Goal: Information Seeking & Learning: Learn about a topic

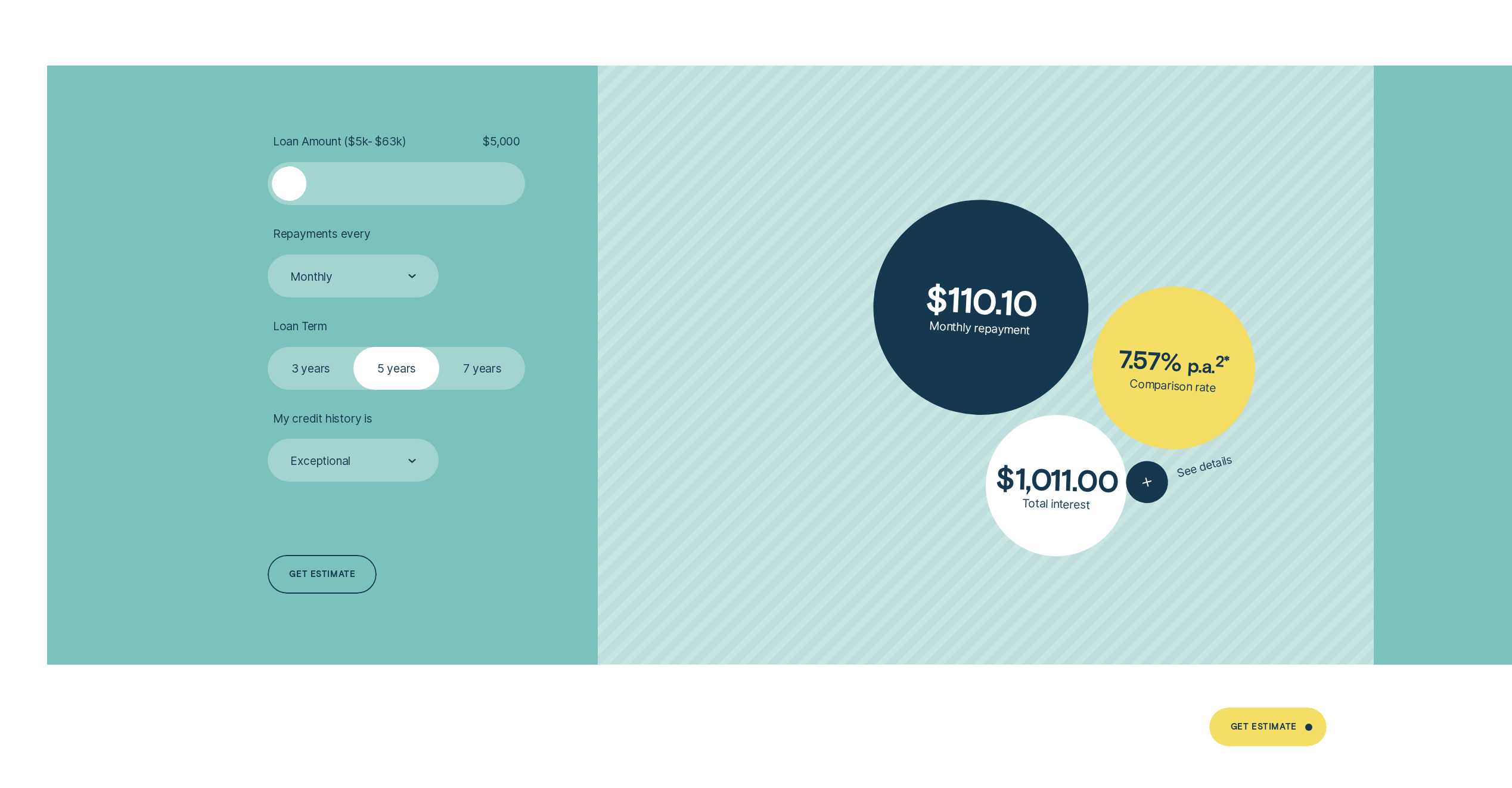
scroll to position [3458, 0]
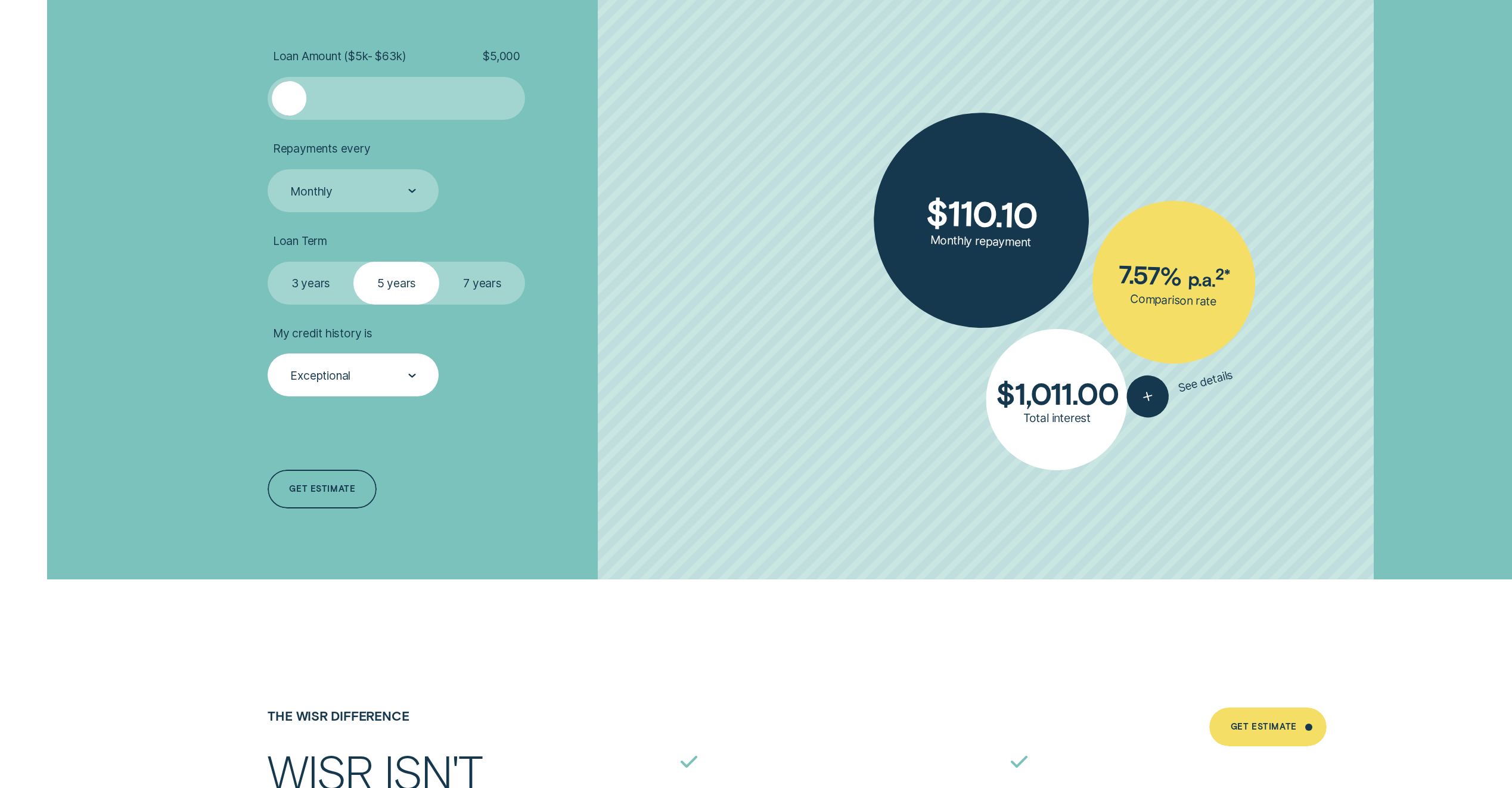
click at [390, 359] on div "Exceptional" at bounding box center [353, 375] width 171 height 43
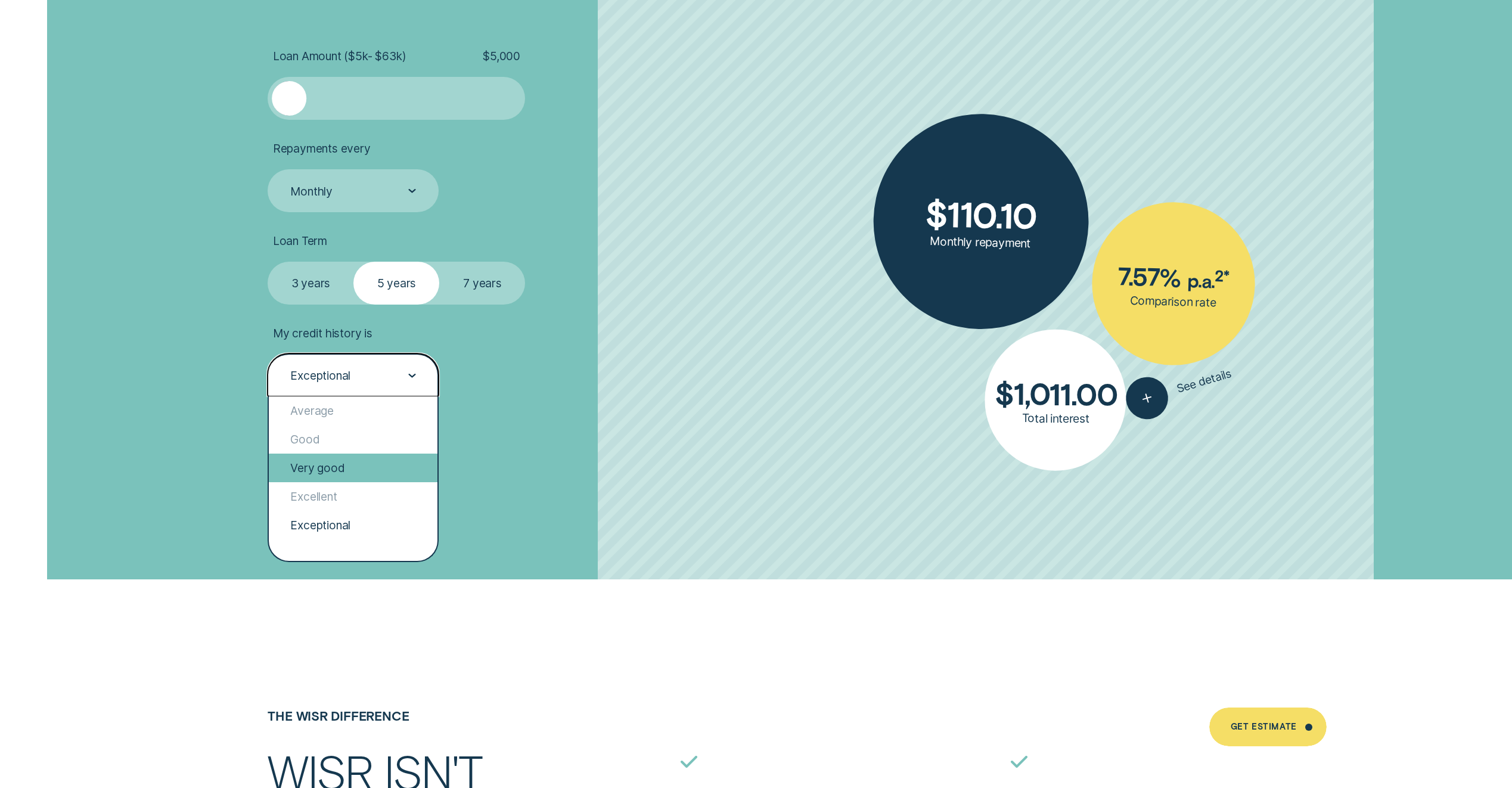
click at [365, 462] on div "Very good" at bounding box center [353, 468] width 169 height 29
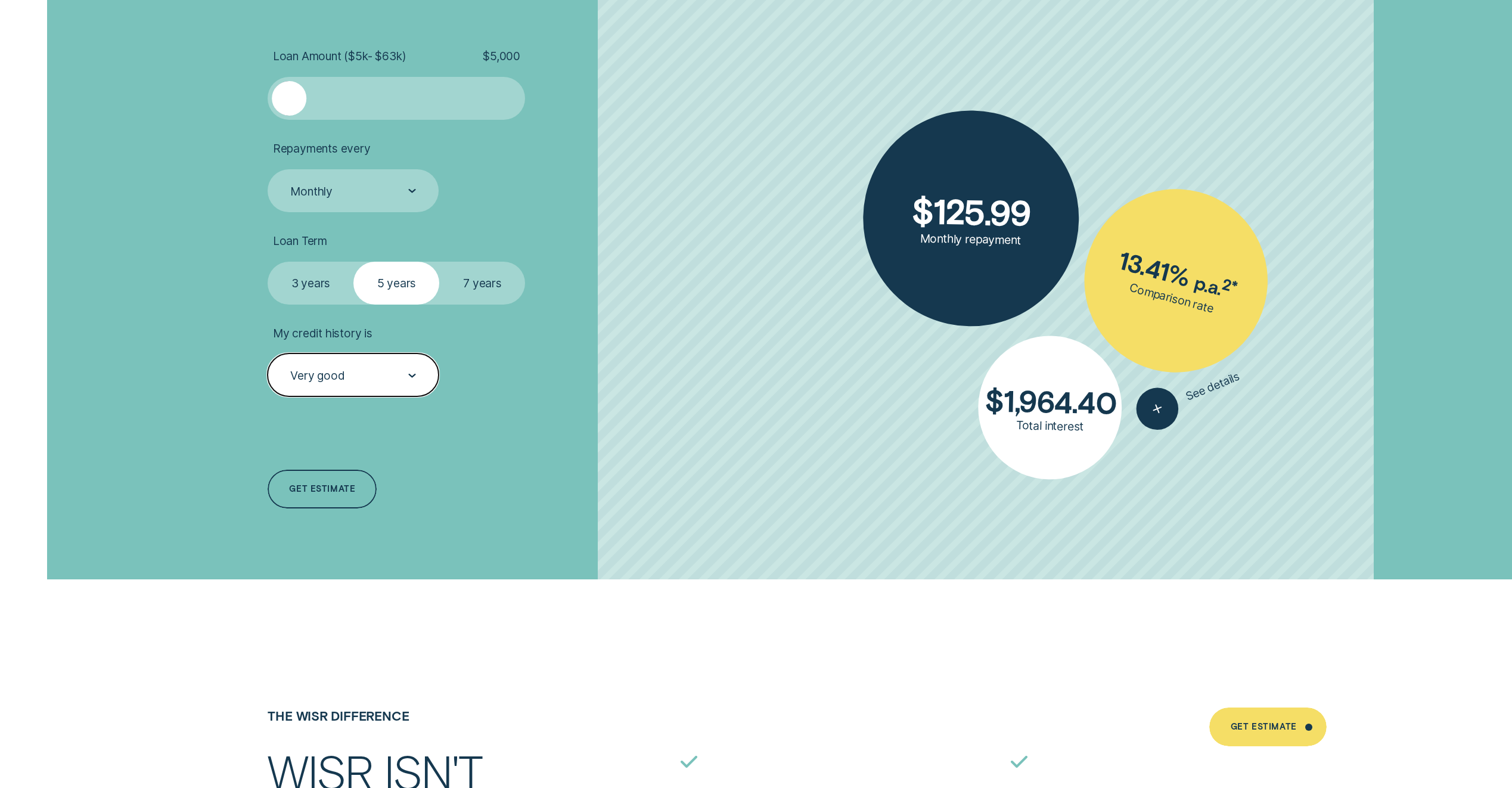
click at [512, 430] on div "Loan Amount ( $5k - $63k ) $ 5,000 Repayments every Monthly Loan Term Select Lo…" at bounding box center [467, 280] width 413 height 599
click at [354, 377] on div "Very good" at bounding box center [353, 375] width 127 height 15
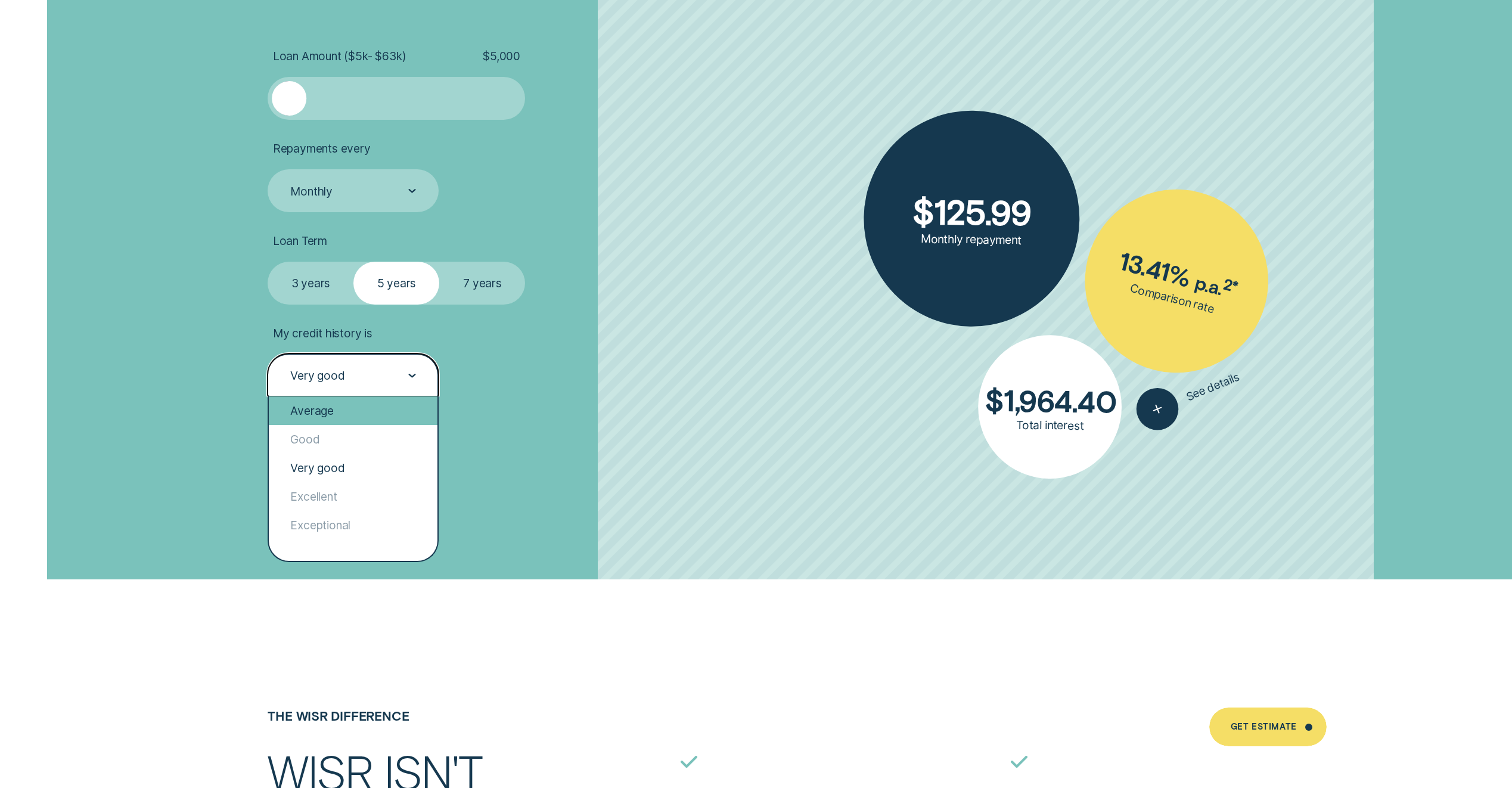
click at [347, 415] on div "Average" at bounding box center [353, 411] width 169 height 29
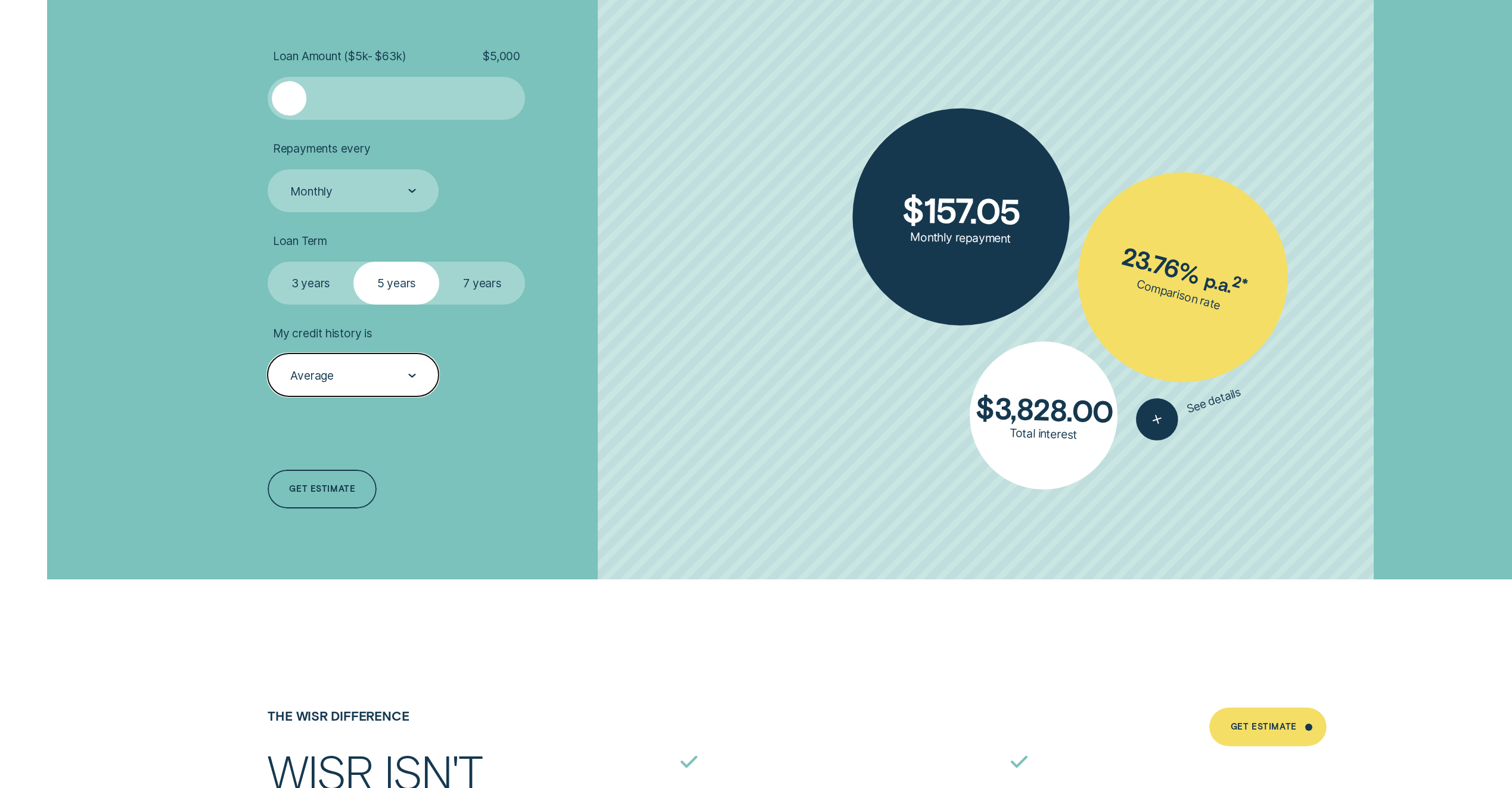
click at [349, 377] on div "Average" at bounding box center [353, 375] width 127 height 15
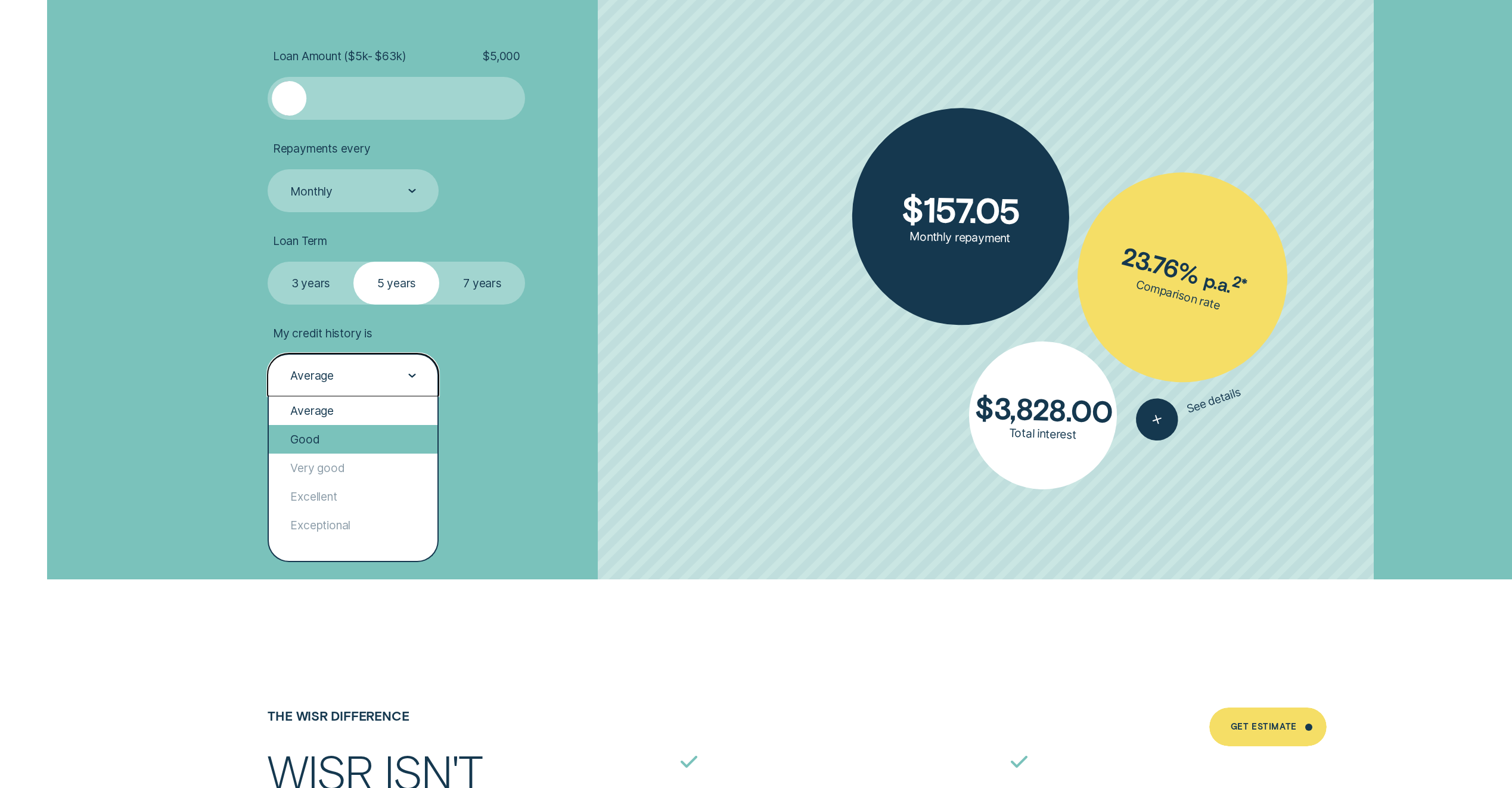
click at [354, 446] on div "Good" at bounding box center [353, 439] width 169 height 29
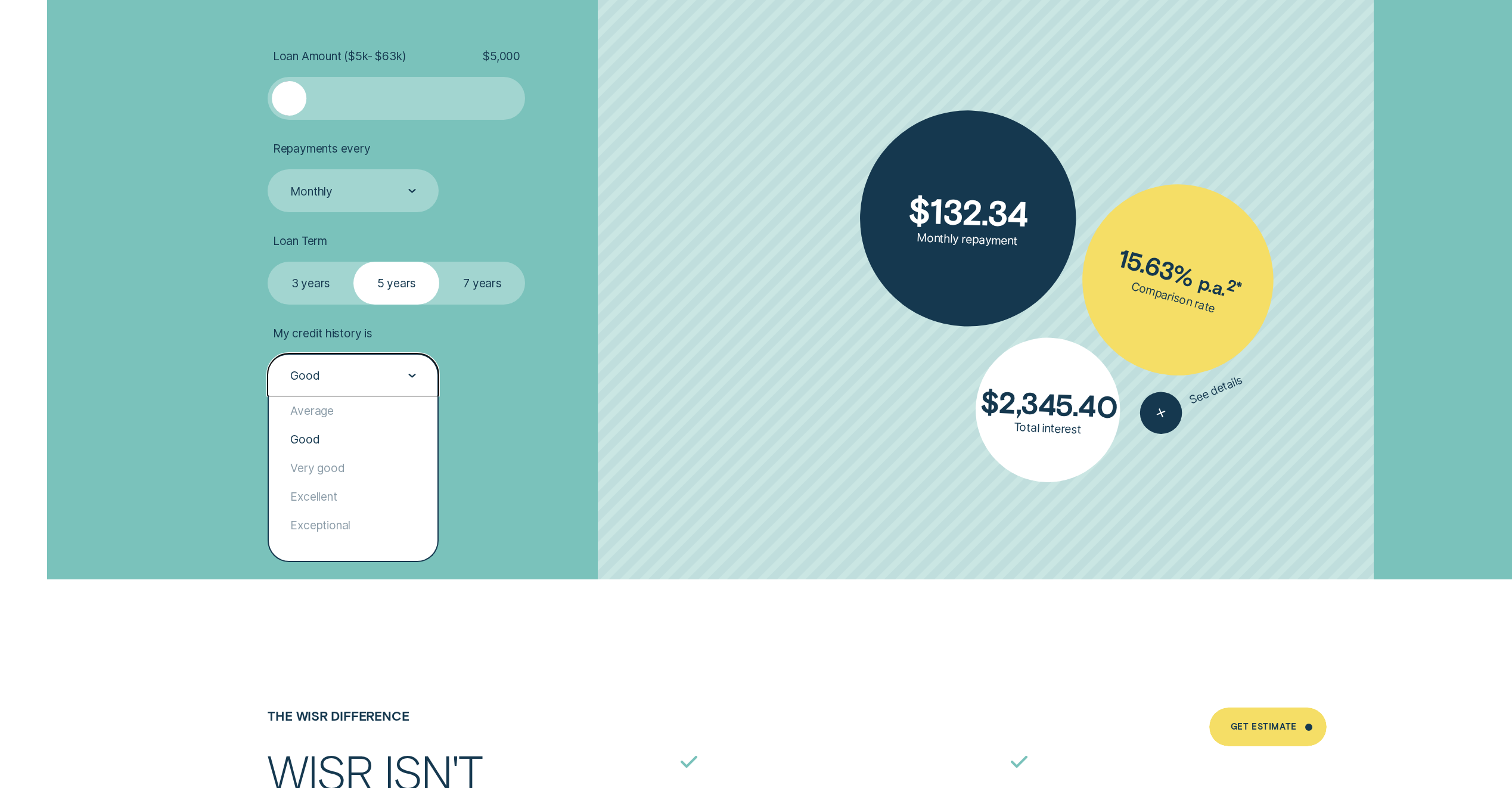
click at [356, 394] on div "Good" at bounding box center [353, 375] width 171 height 43
click at [380, 516] on div "Exceptional" at bounding box center [353, 525] width 169 height 29
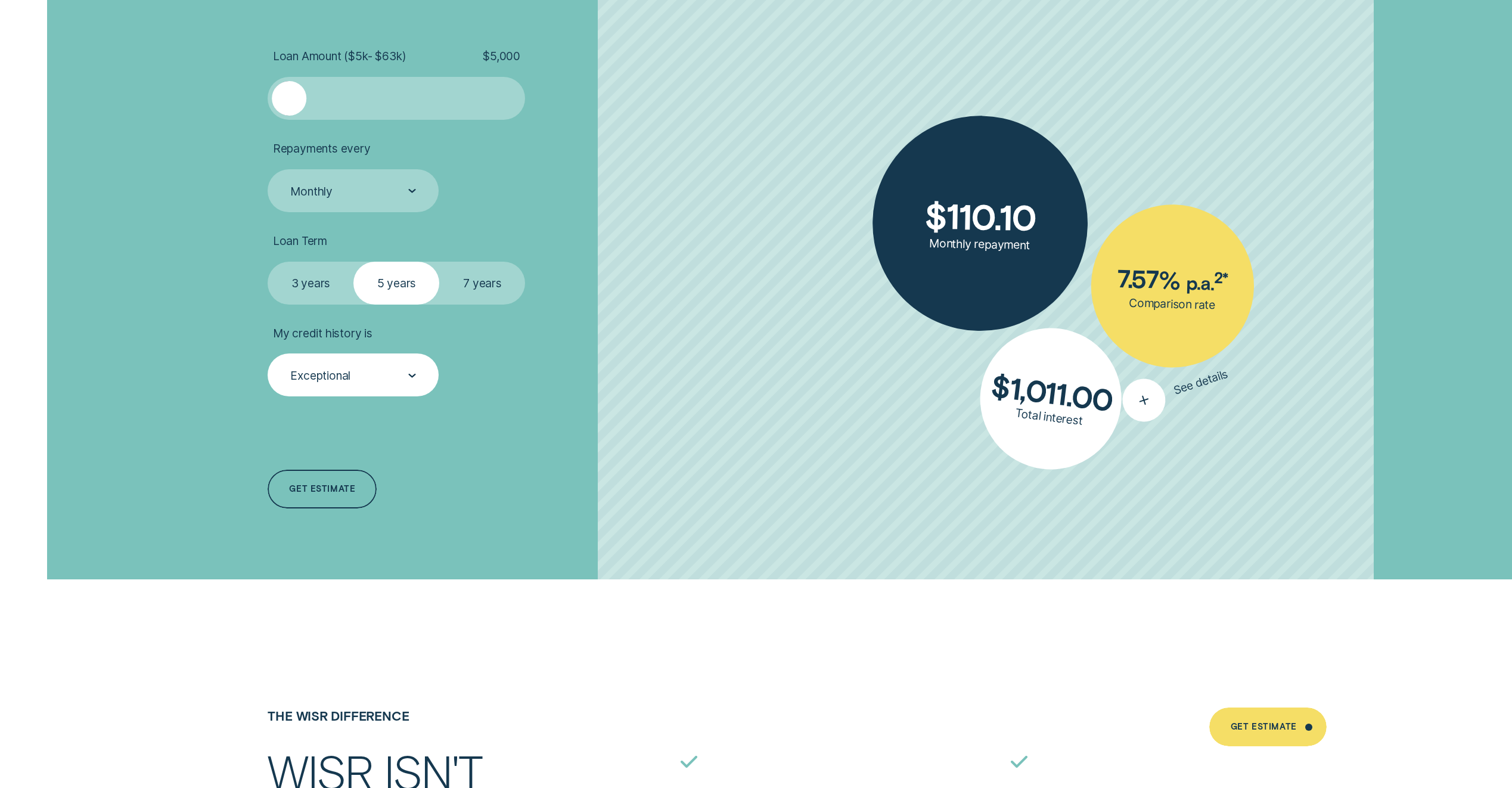
click at [1144, 423] on div "button" at bounding box center [1144, 400] width 54 height 54
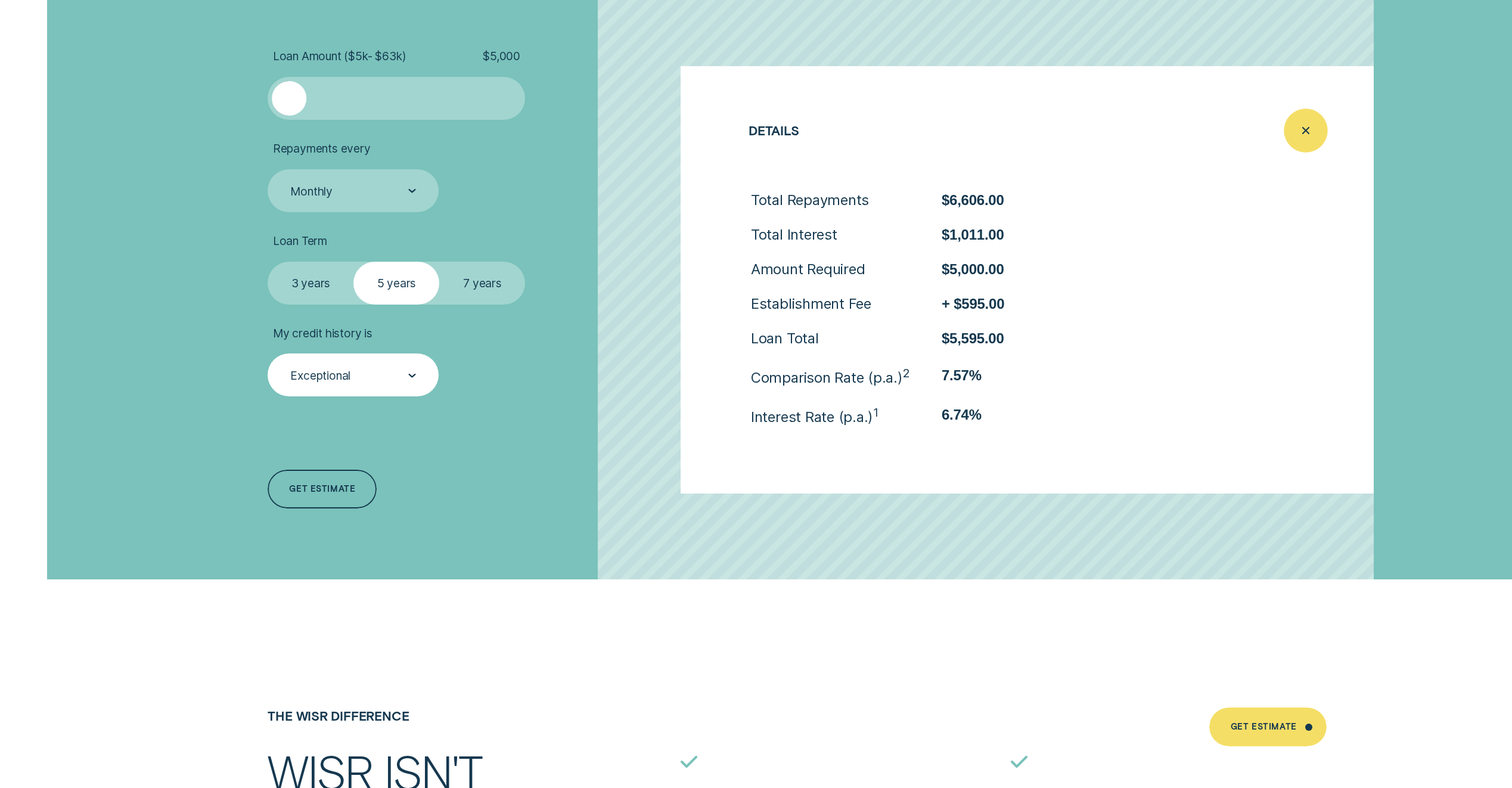
click at [1295, 135] on icon "Close loan details" at bounding box center [1306, 131] width 22 height 19
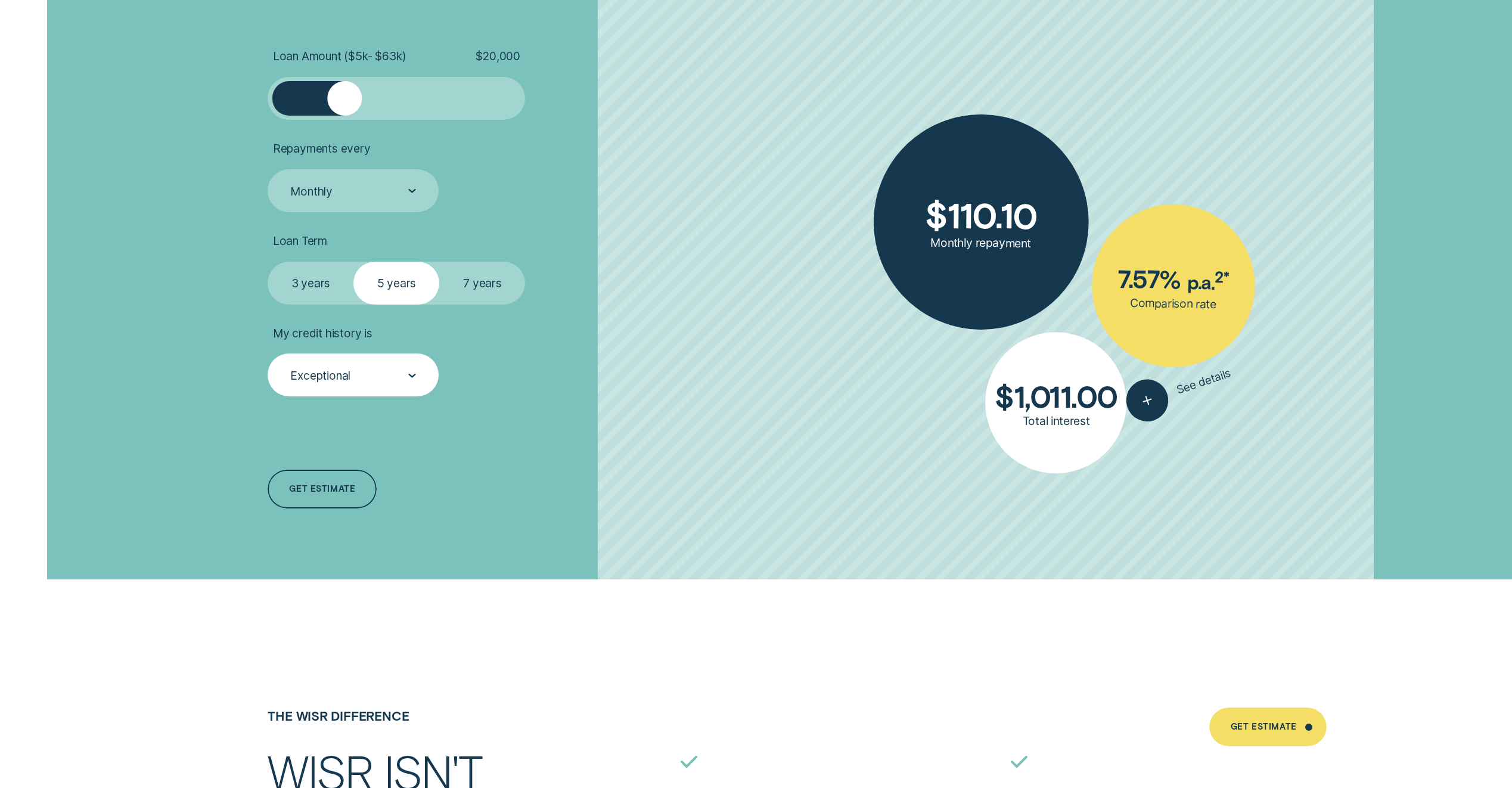
drag, startPoint x: 353, startPoint y: 89, endPoint x: 344, endPoint y: 89, distance: 9.0
click at [344, 89] on div at bounding box center [397, 98] width 214 height 35
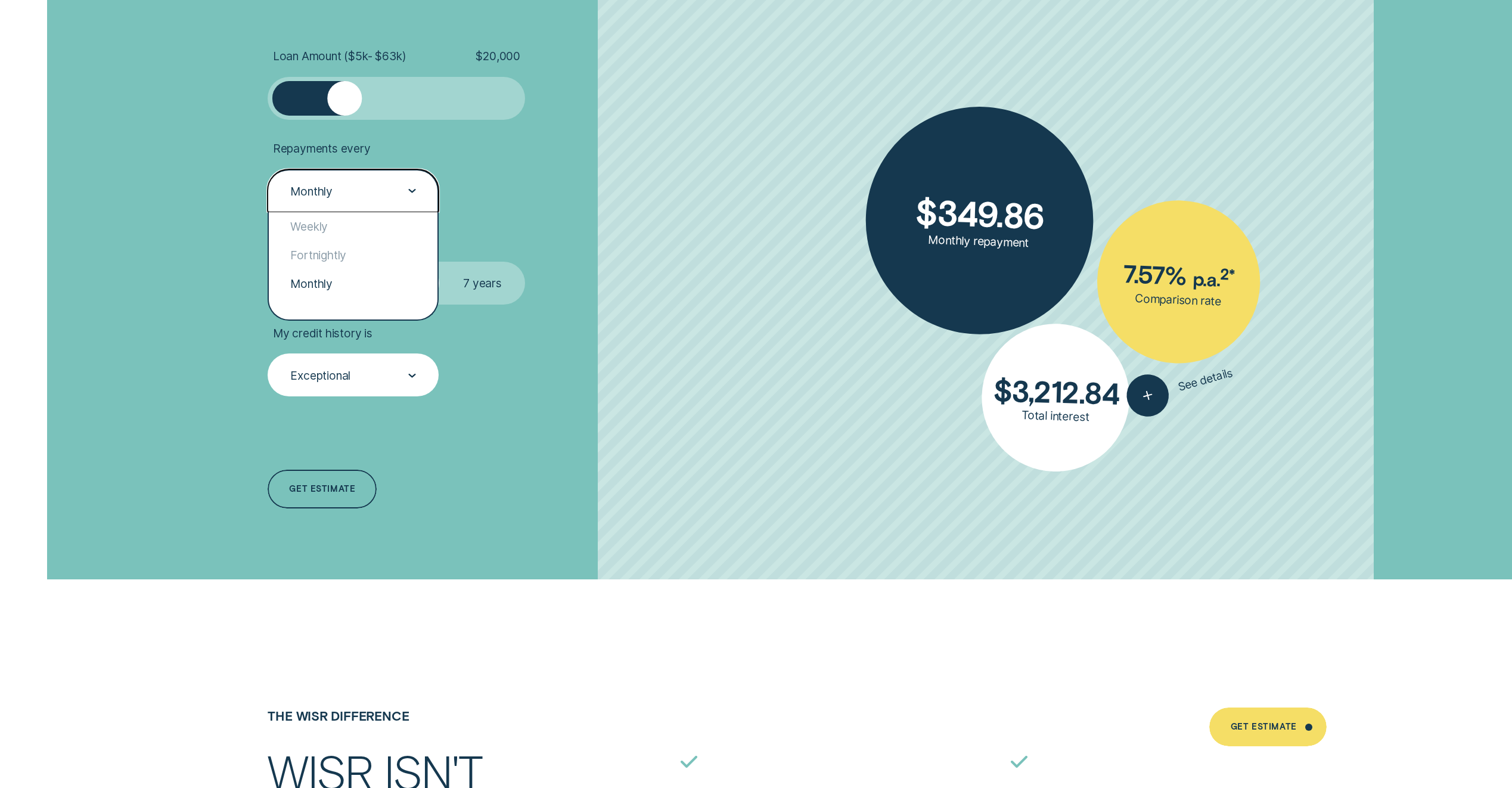
click at [377, 185] on div "Monthly" at bounding box center [353, 191] width 127 height 15
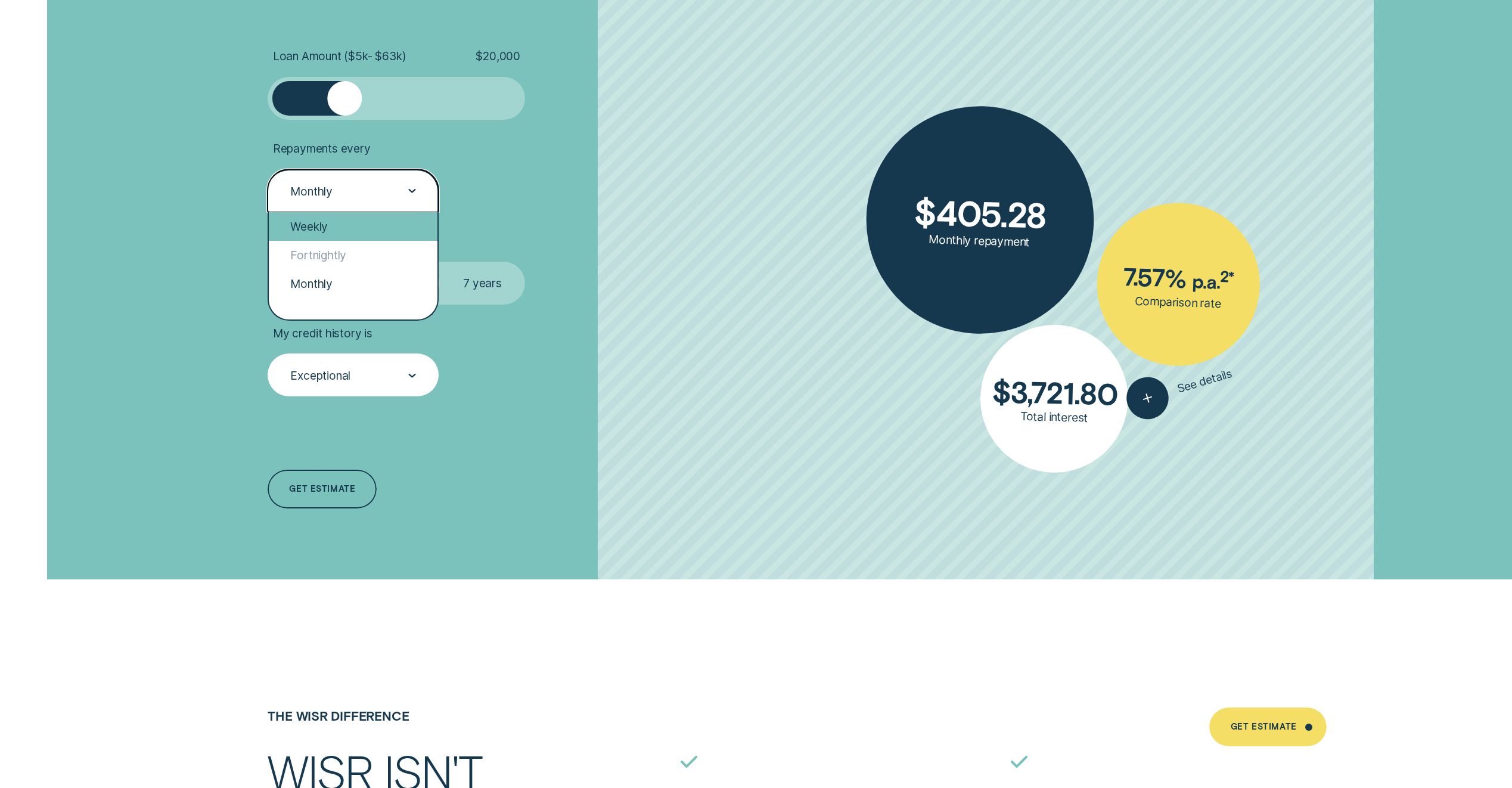
click at [378, 214] on div "Weekly" at bounding box center [353, 226] width 169 height 29
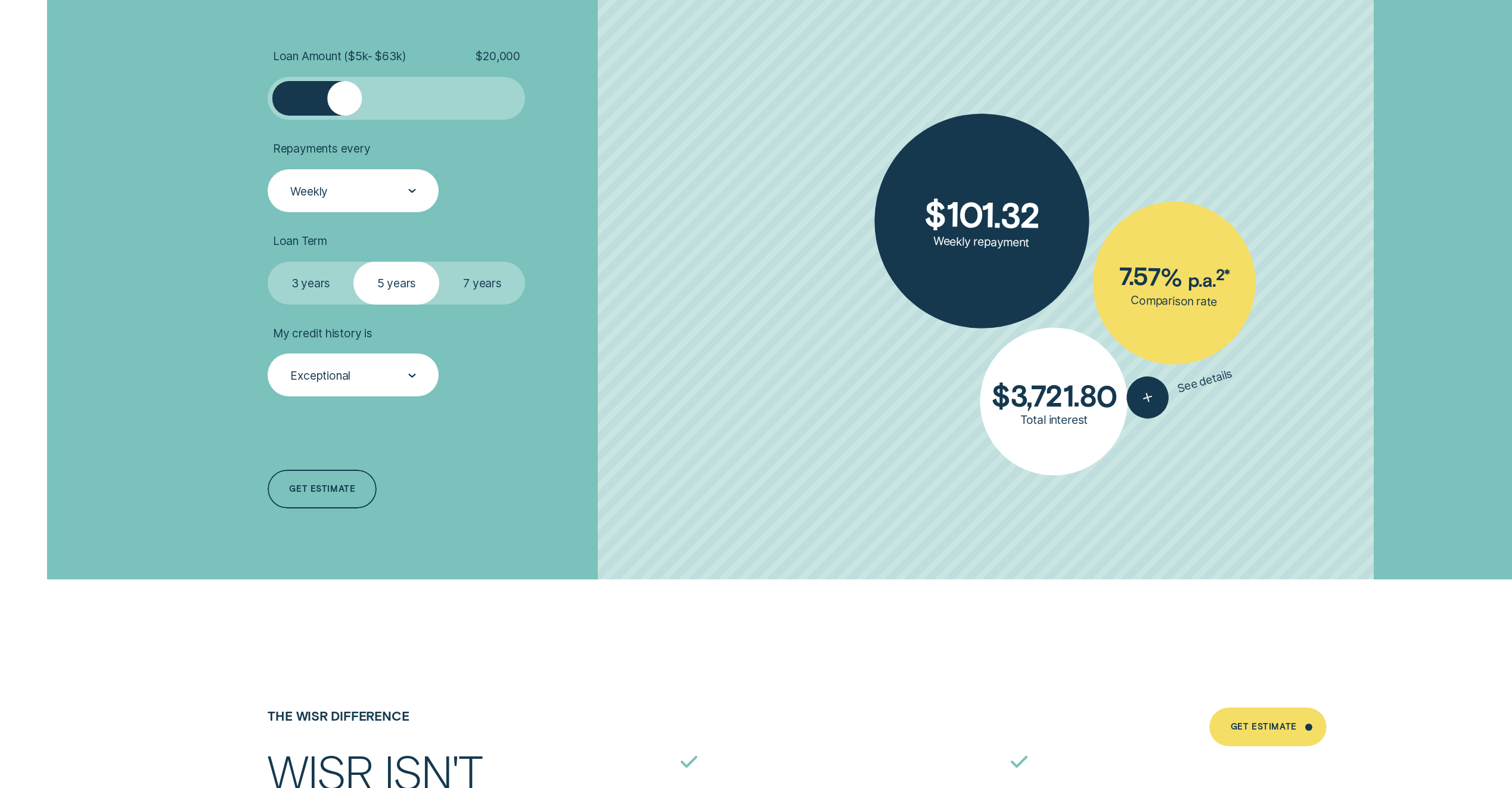
click at [323, 284] on label "3 years" at bounding box center [311, 283] width 86 height 43
click at [268, 262] on input "3 years" at bounding box center [268, 262] width 0 height 0
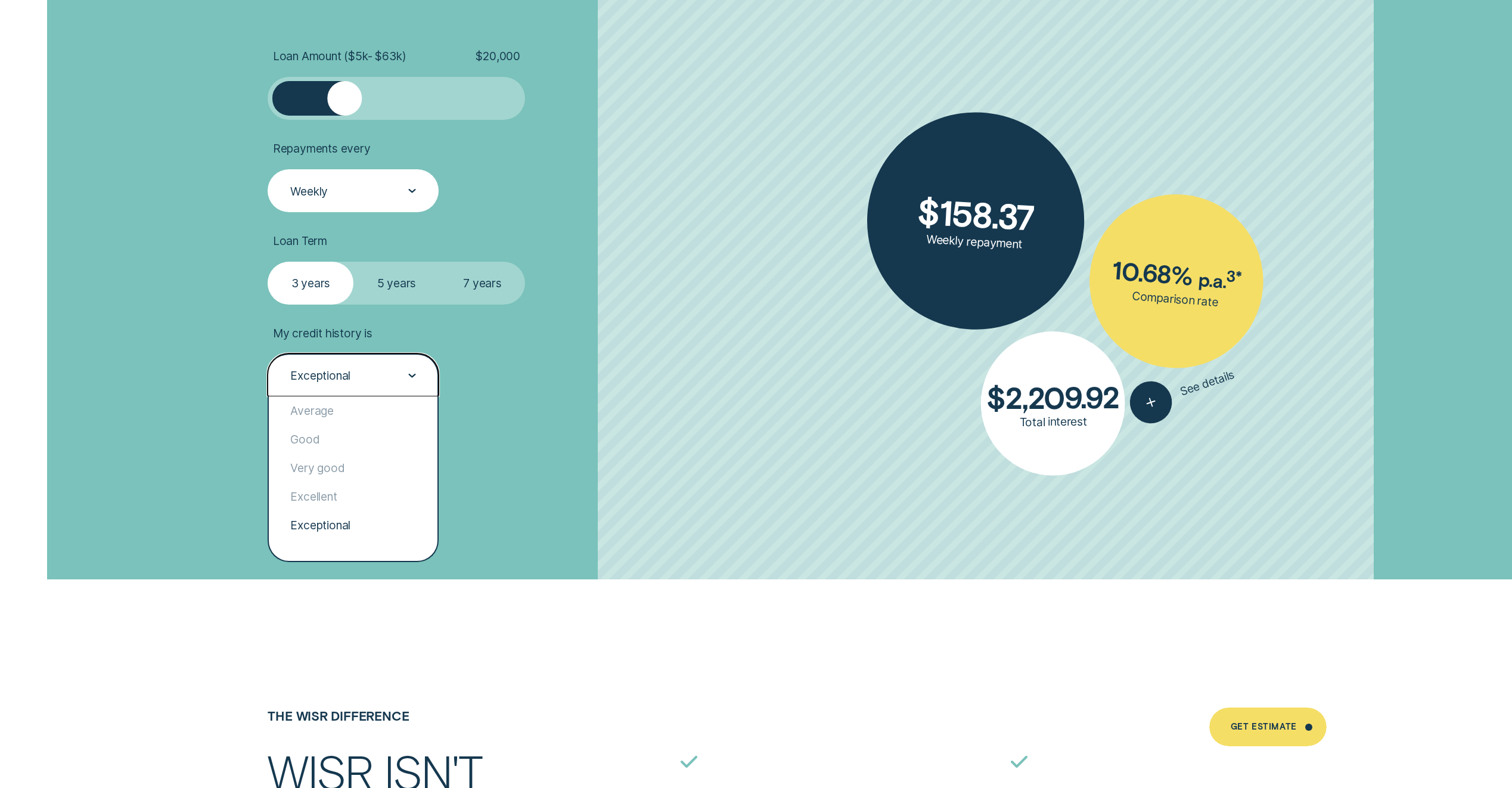
click at [340, 377] on div "Exceptional" at bounding box center [320, 375] width 60 height 14
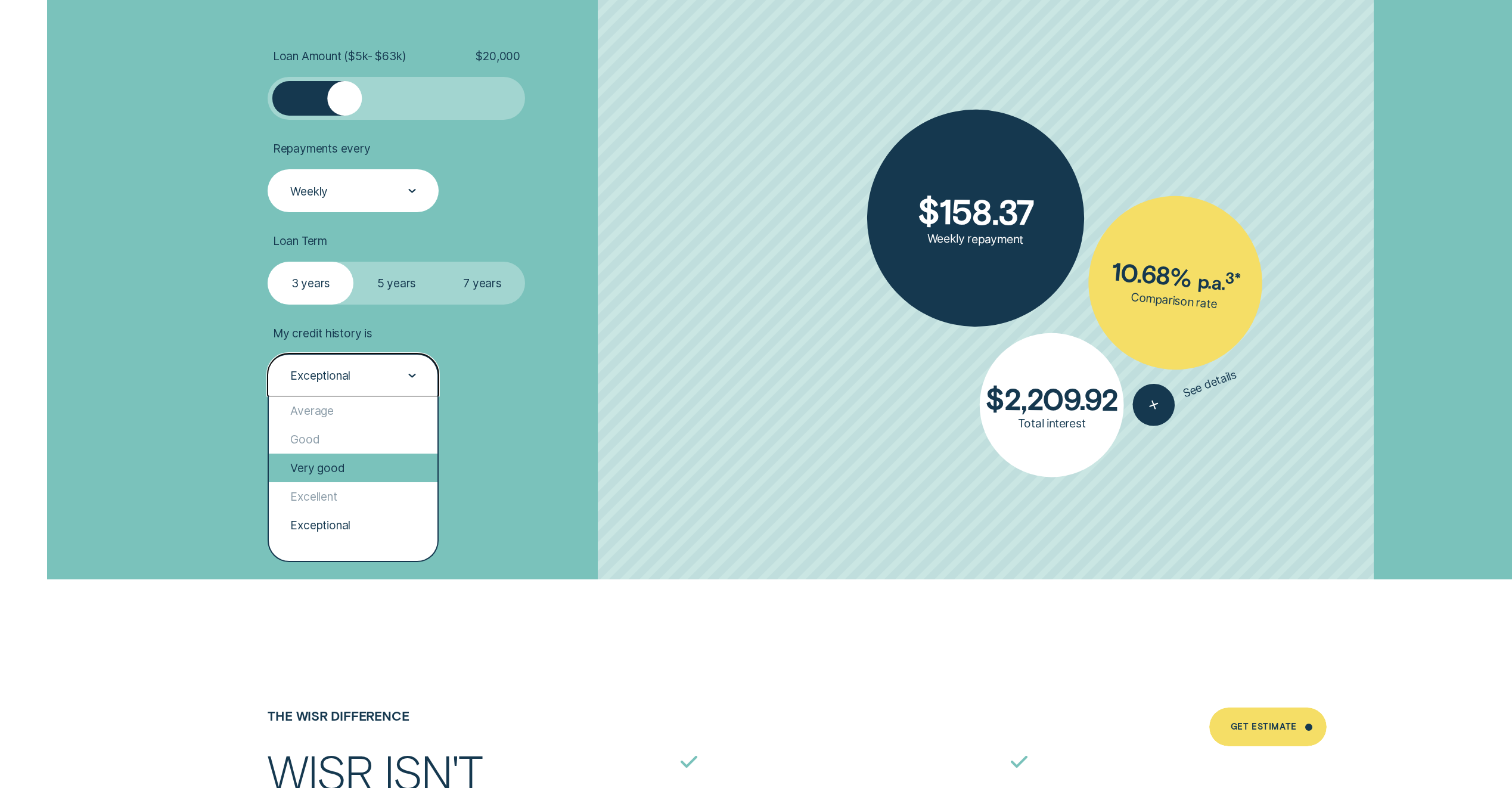
click at [352, 467] on div "Very good" at bounding box center [353, 468] width 169 height 29
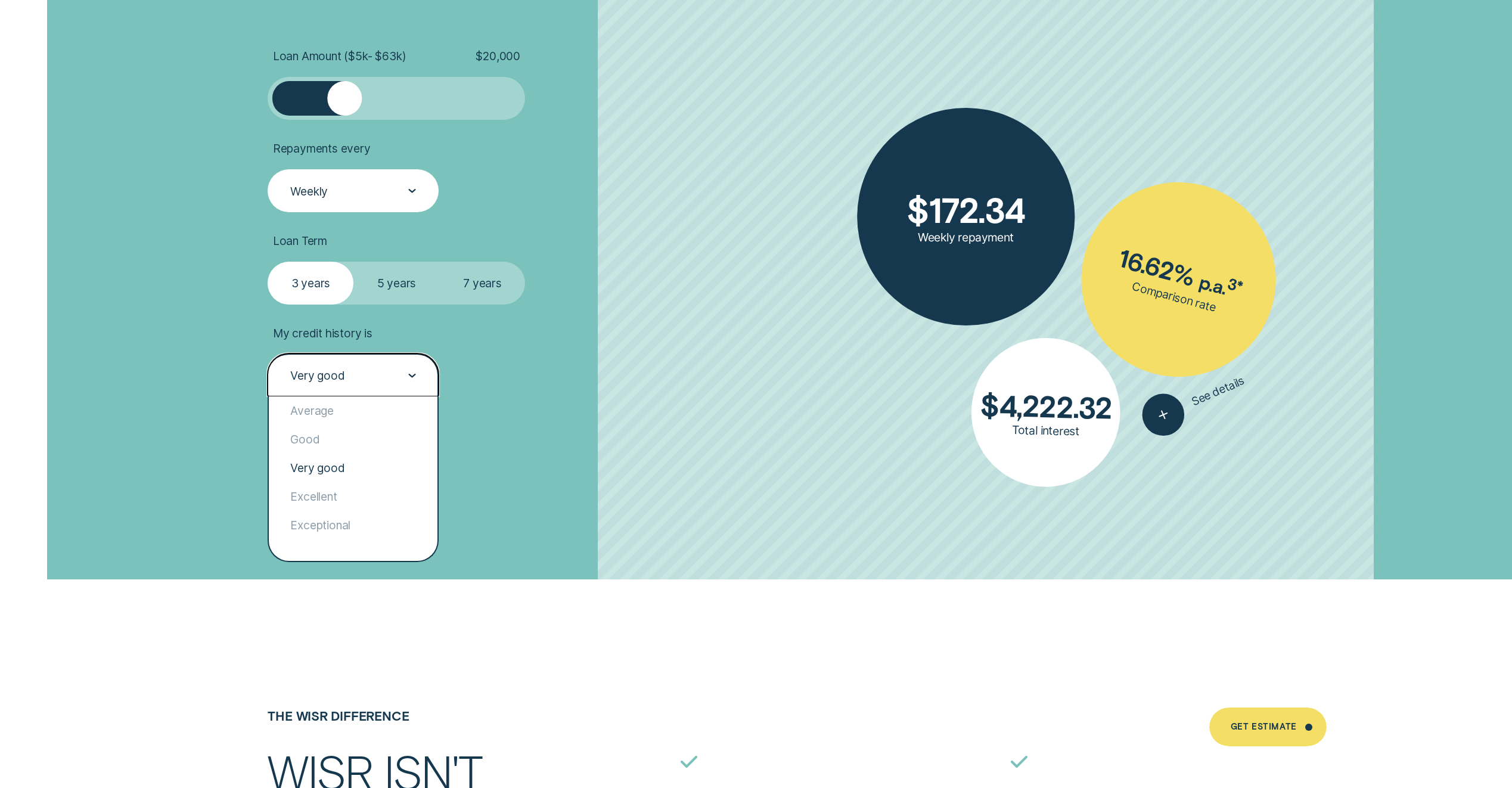
click at [350, 388] on div "Very good" at bounding box center [353, 375] width 171 height 43
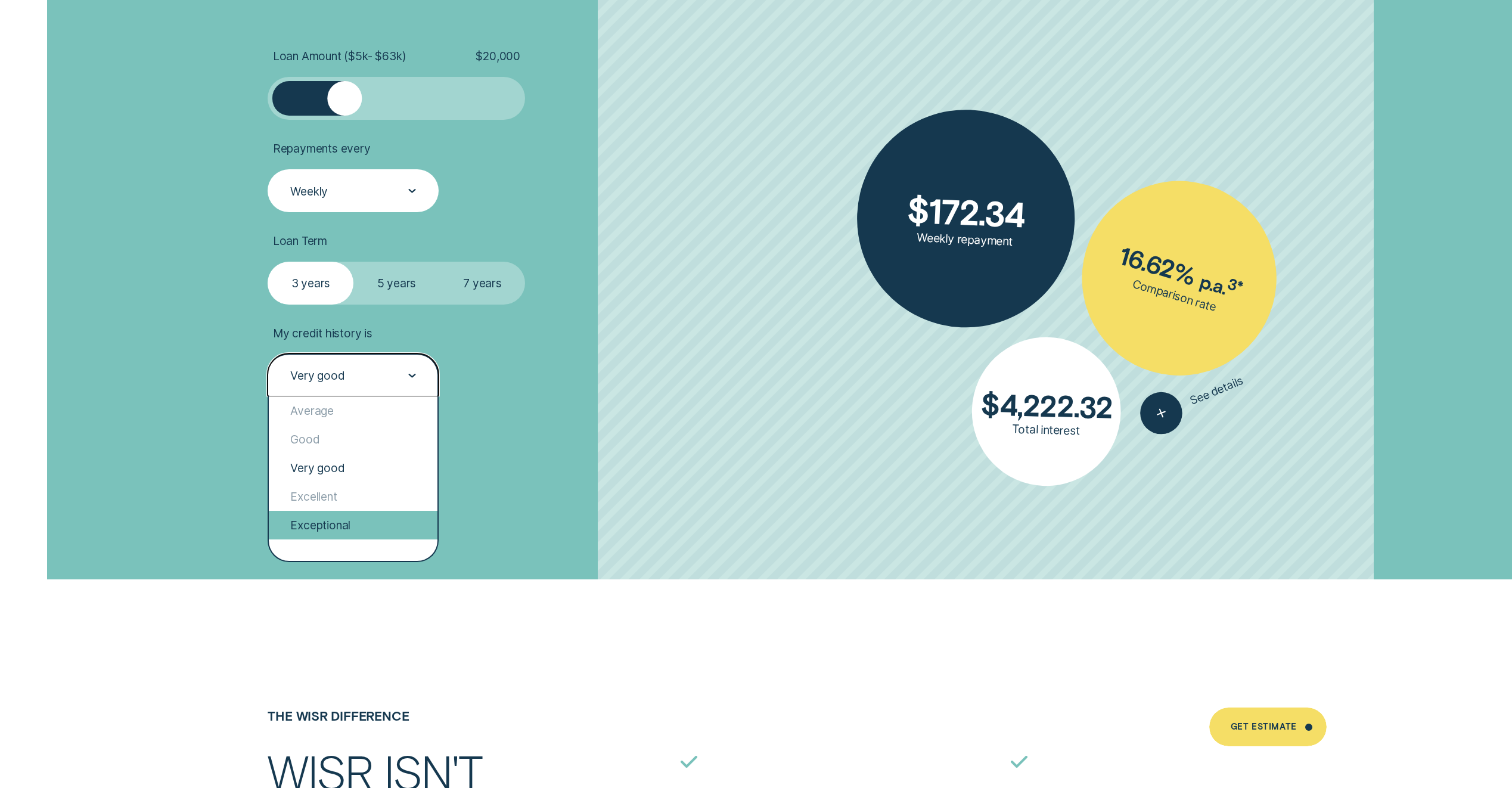
click at [348, 515] on div "Exceptional" at bounding box center [353, 525] width 169 height 29
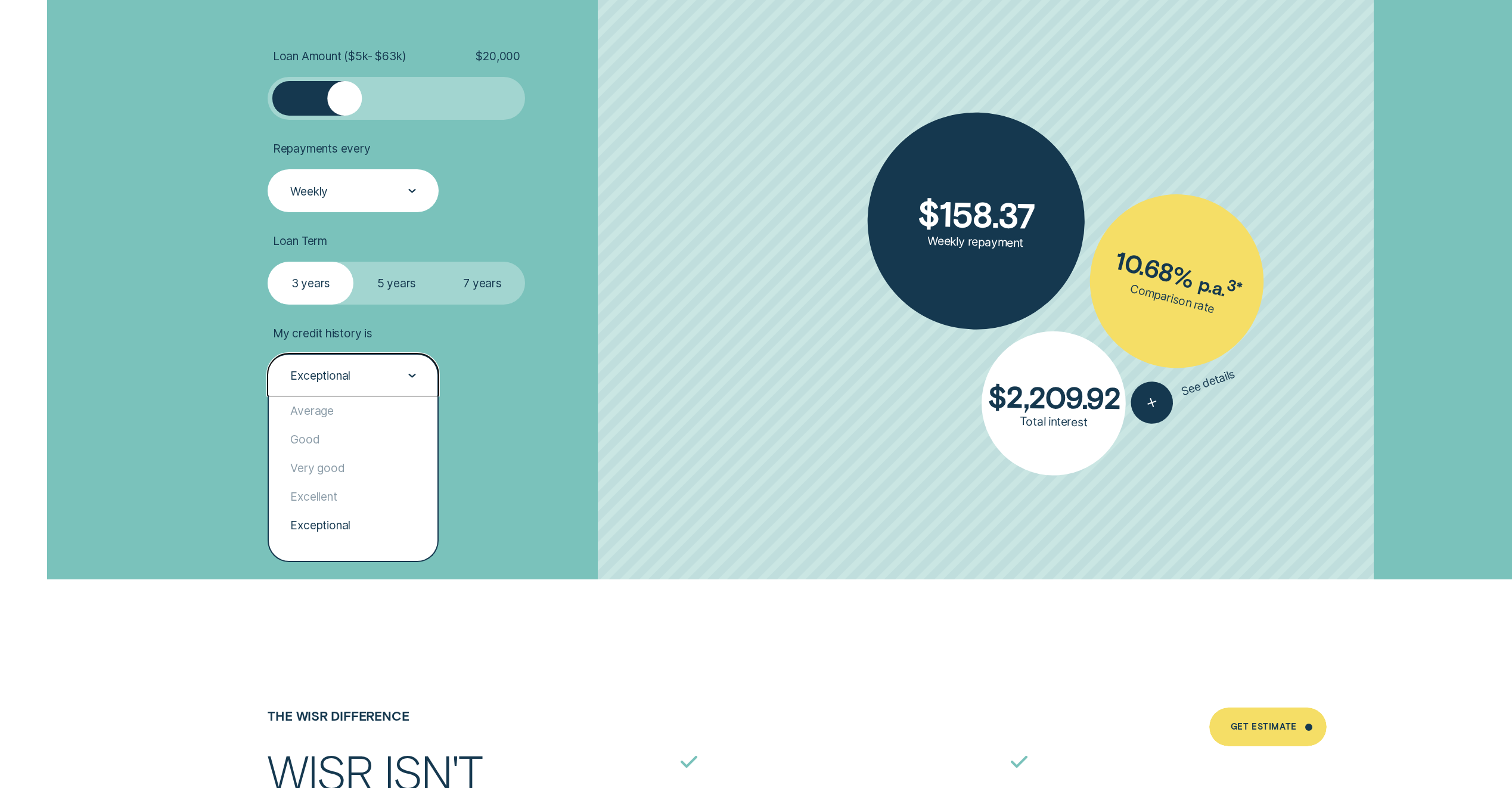
click at [324, 369] on div "Exceptional" at bounding box center [320, 375] width 60 height 14
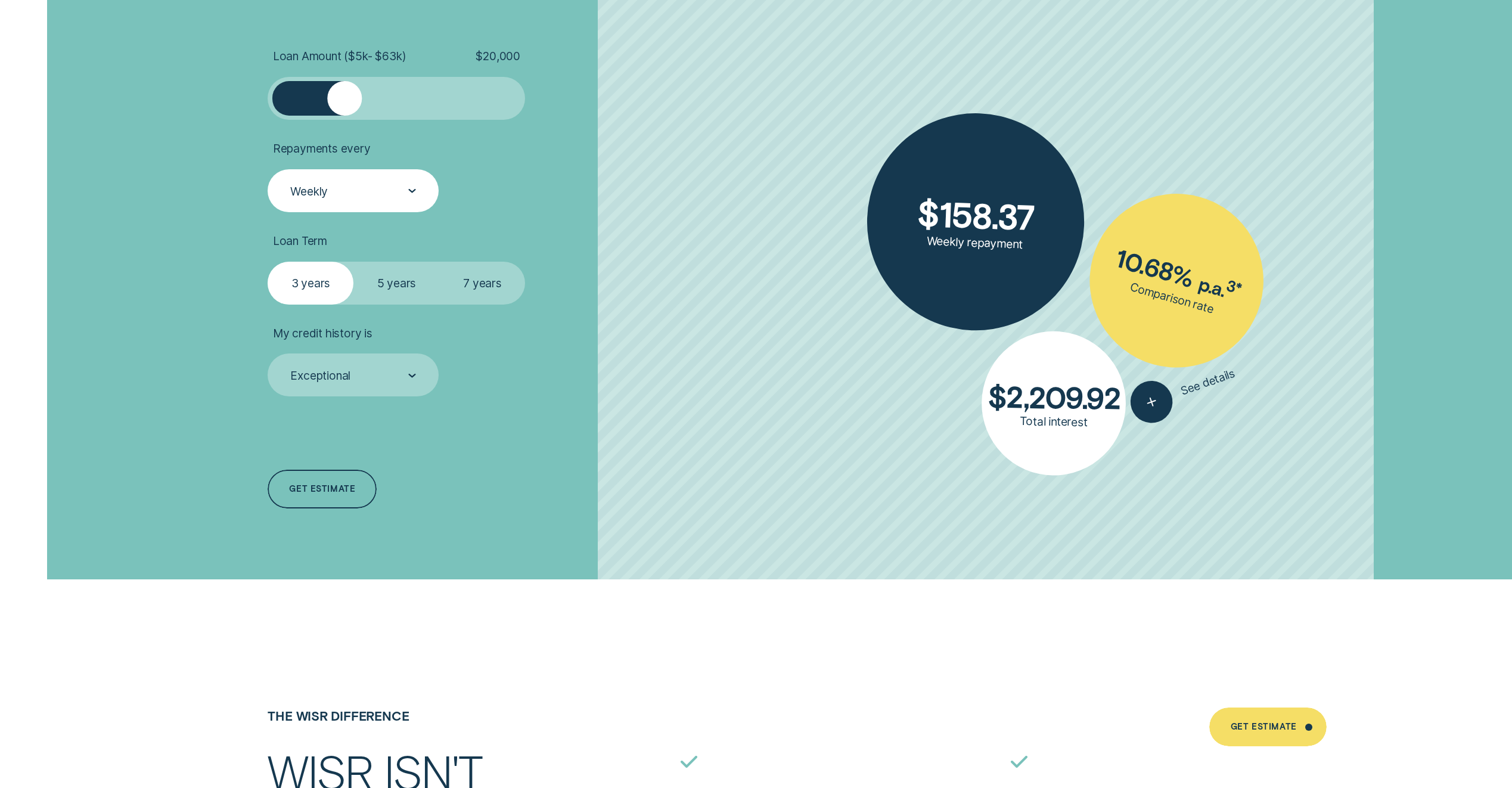
click at [569, 493] on div "Loan Amount ( $5k - $63k ) $ 20,000 Repayments every Weekly Loan Term Select Lo…" at bounding box center [467, 280] width 413 height 599
click at [1157, 397] on icon "button" at bounding box center [1152, 404] width 26 height 24
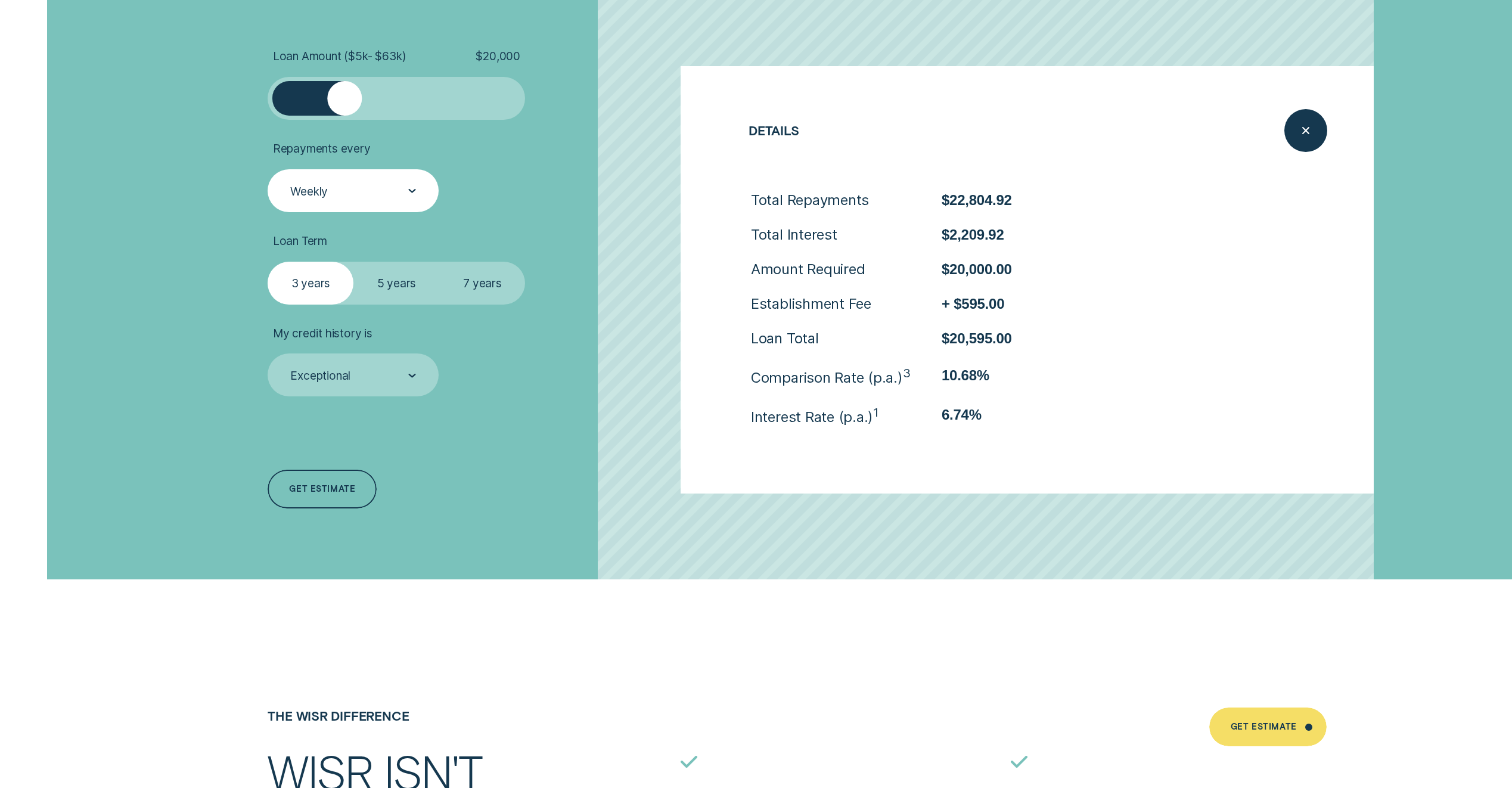
click at [1310, 113] on div "Close loan details" at bounding box center [1306, 131] width 43 height 43
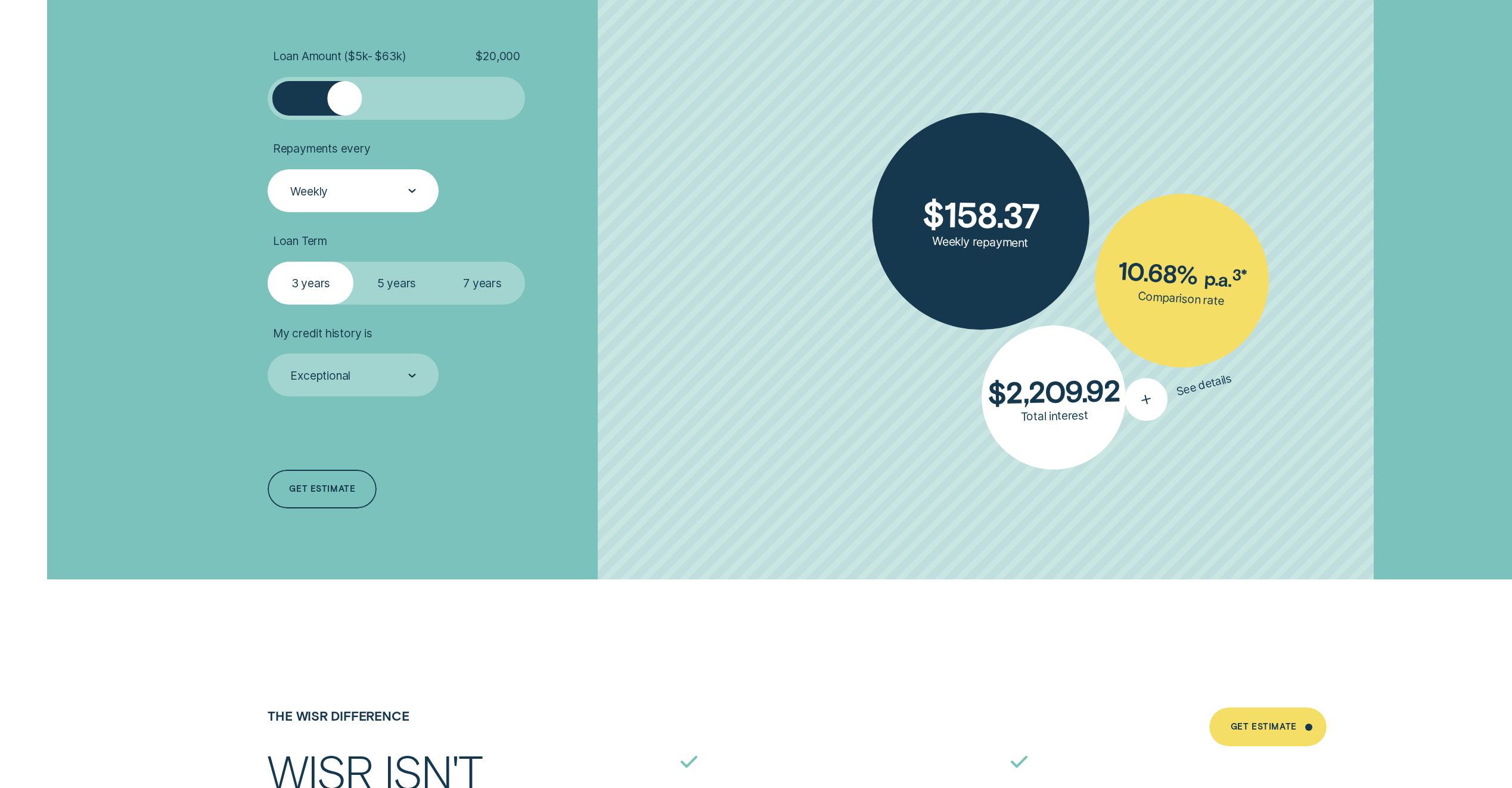
click at [1153, 400] on icon "button" at bounding box center [1146, 399] width 25 height 23
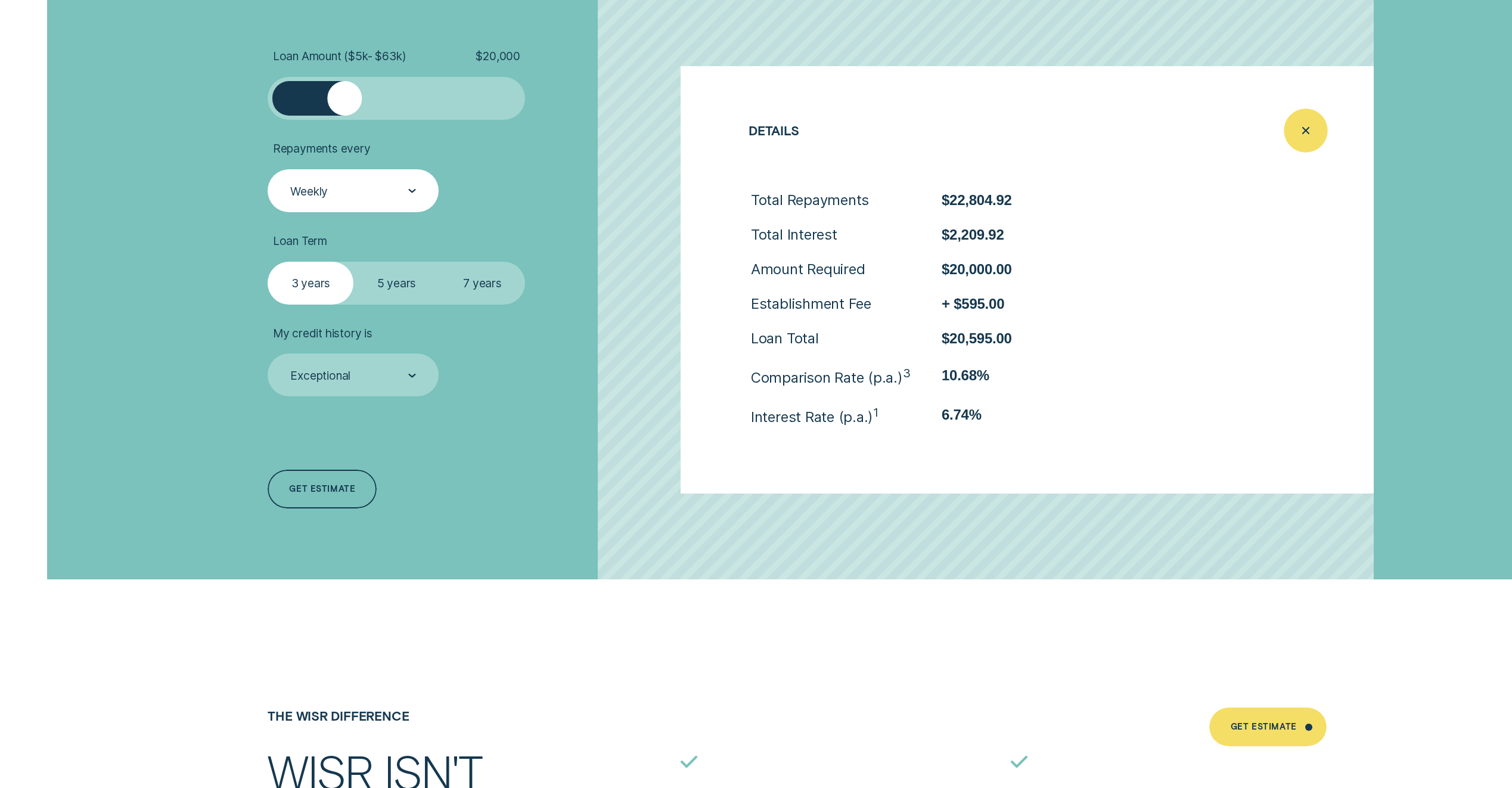
click at [1313, 139] on div "Close loan details" at bounding box center [1306, 130] width 44 height 44
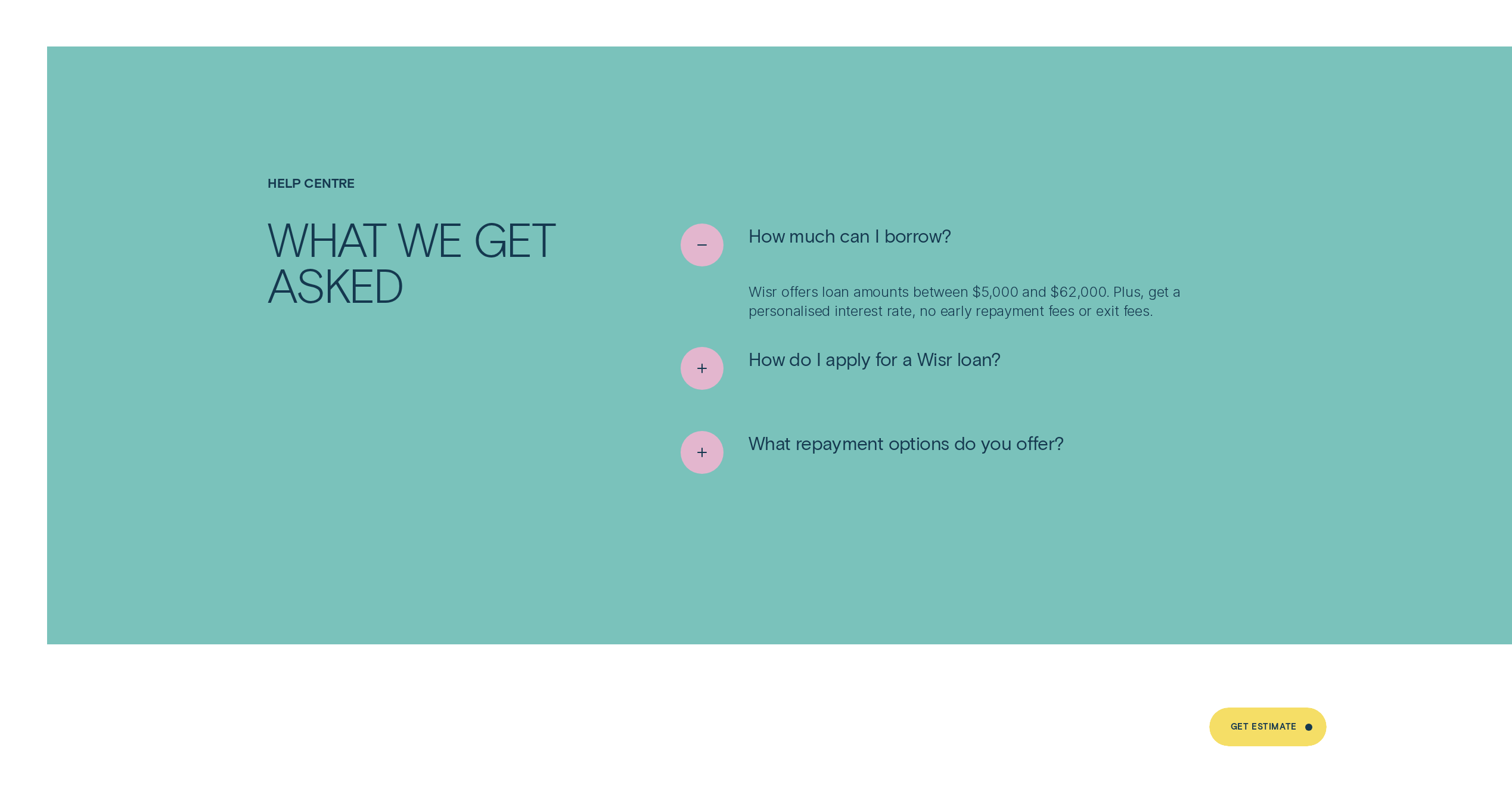
scroll to position [6975, 0]
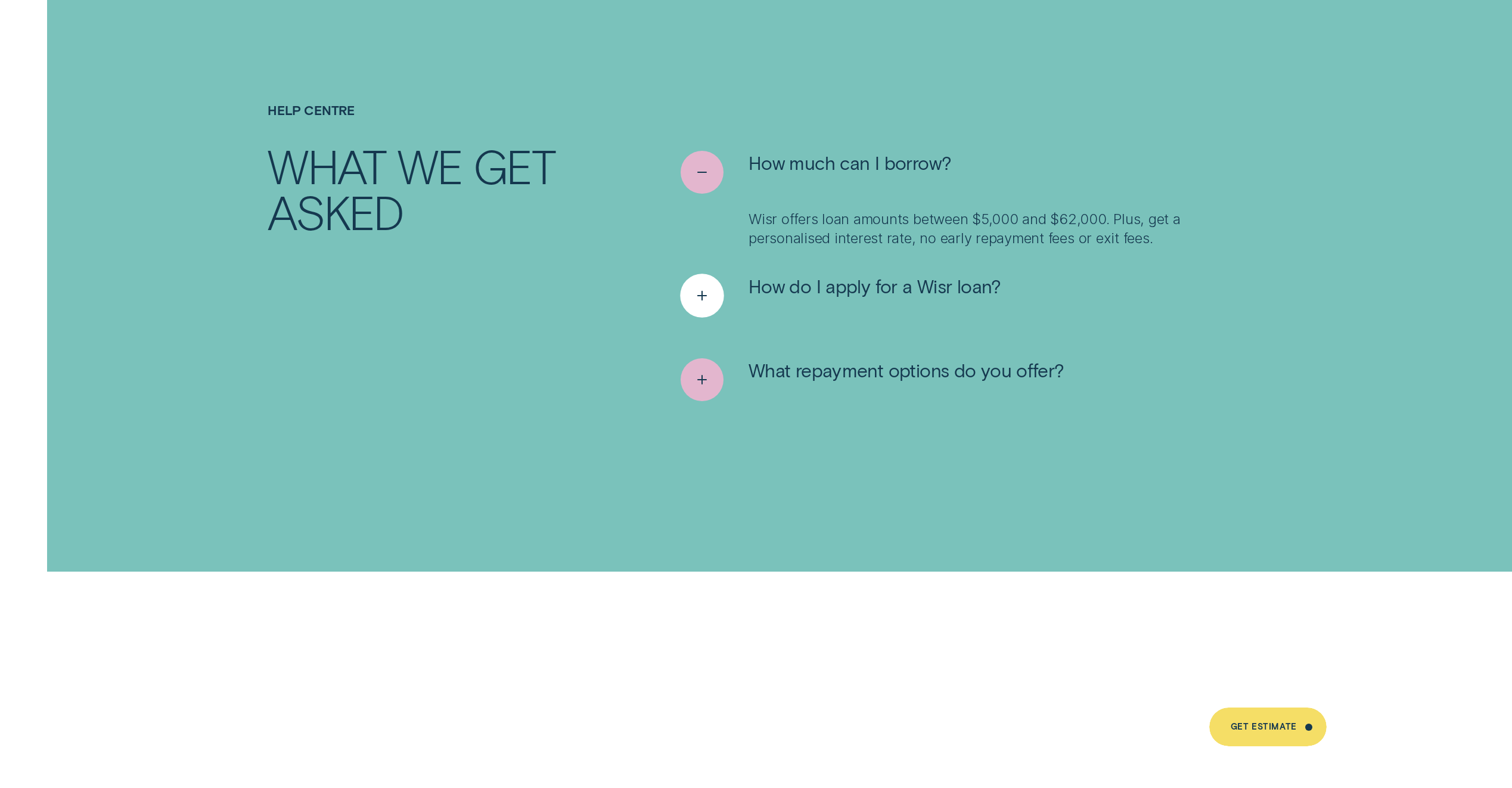
click at [696, 286] on icon "See more" at bounding box center [702, 296] width 22 height 19
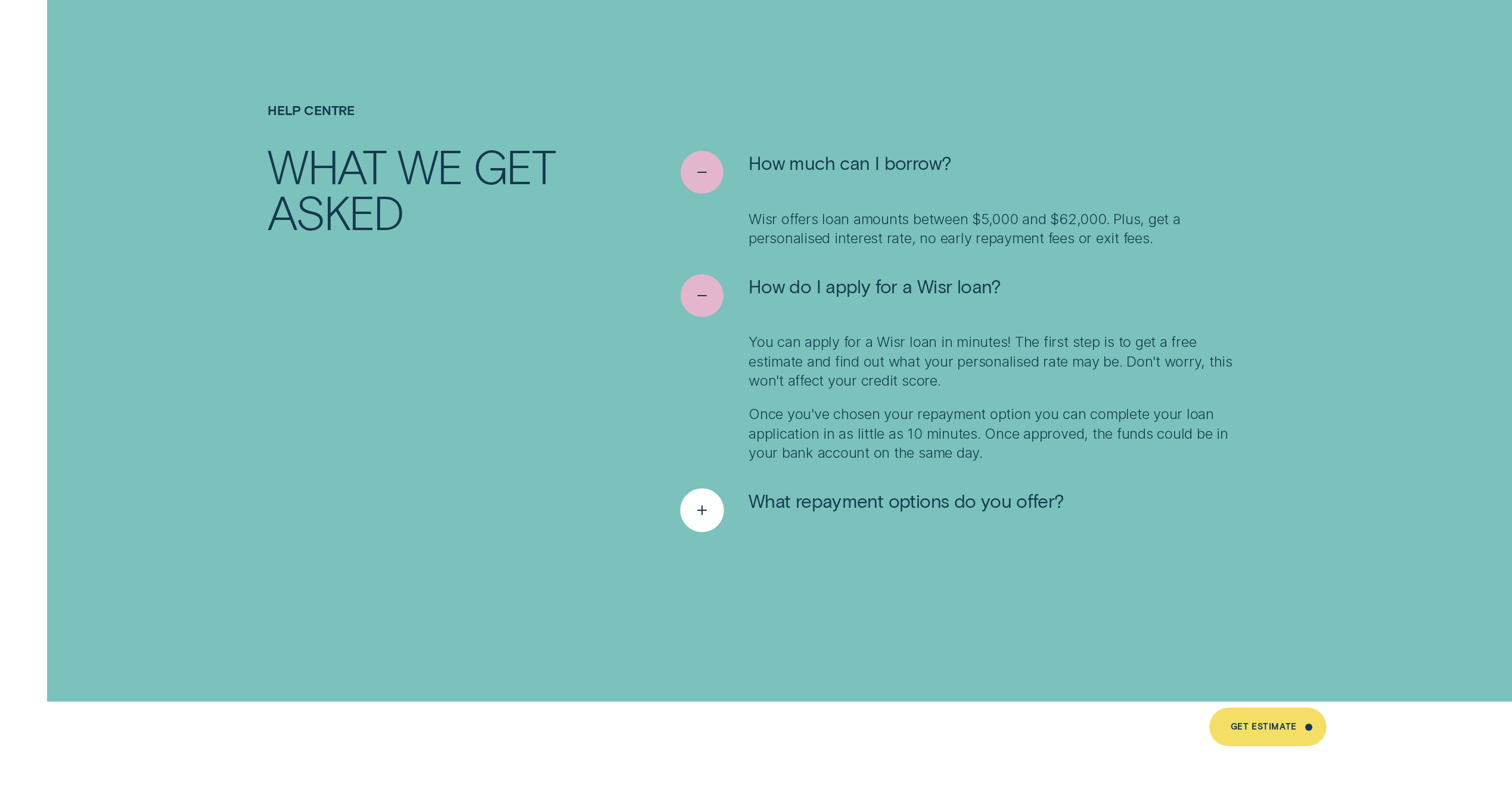
click at [703, 501] on icon "See more" at bounding box center [702, 510] width 22 height 19
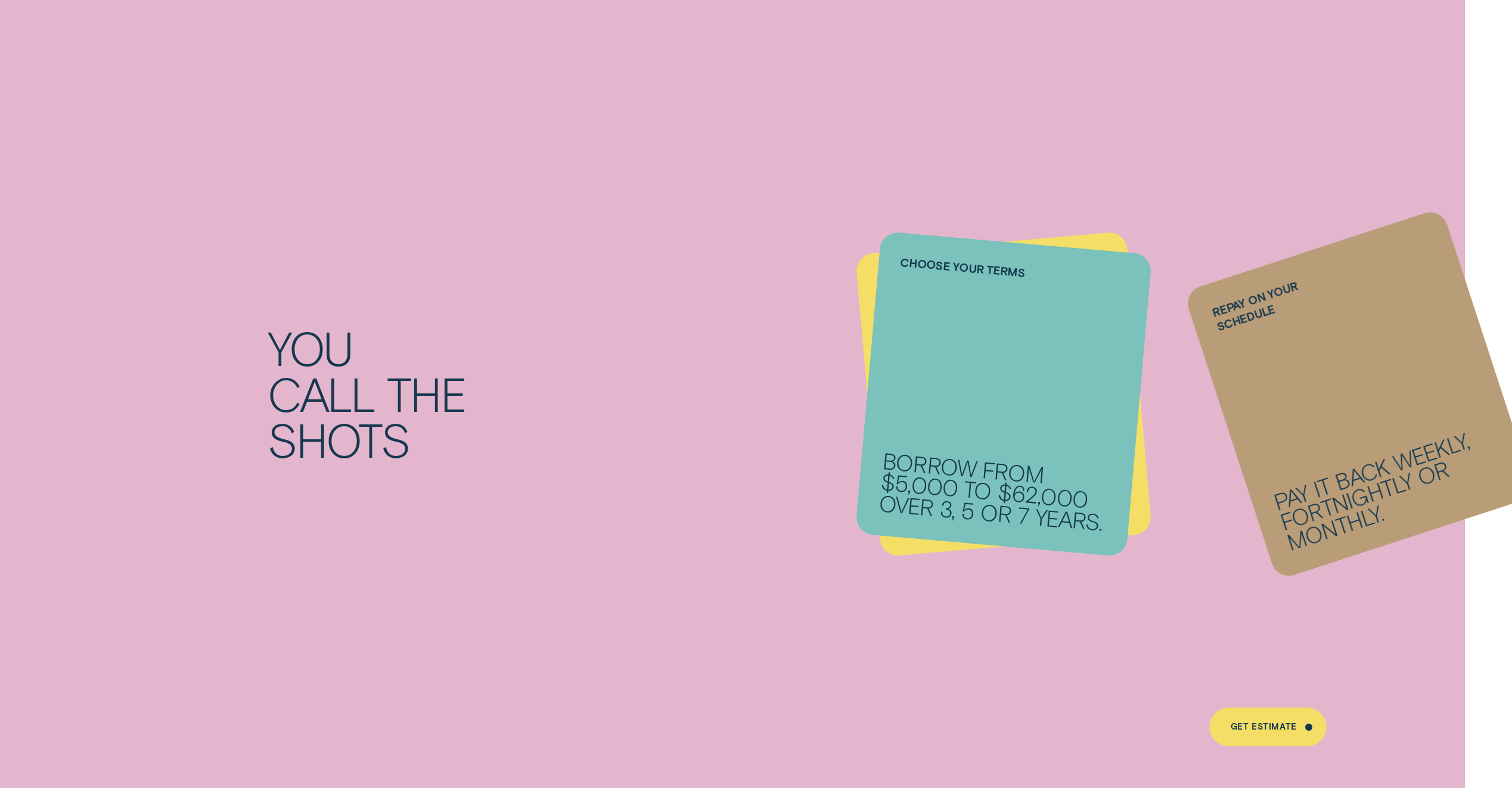
scroll to position [1765, 0]
